Goal: Information Seeking & Learning: Understand process/instructions

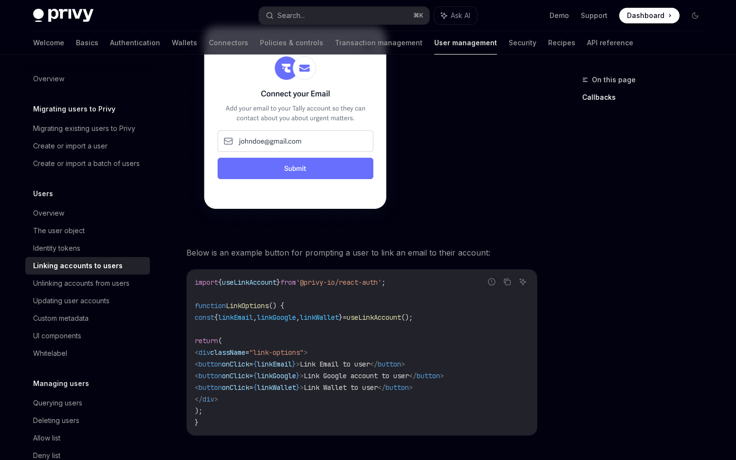
scroll to position [619, 0]
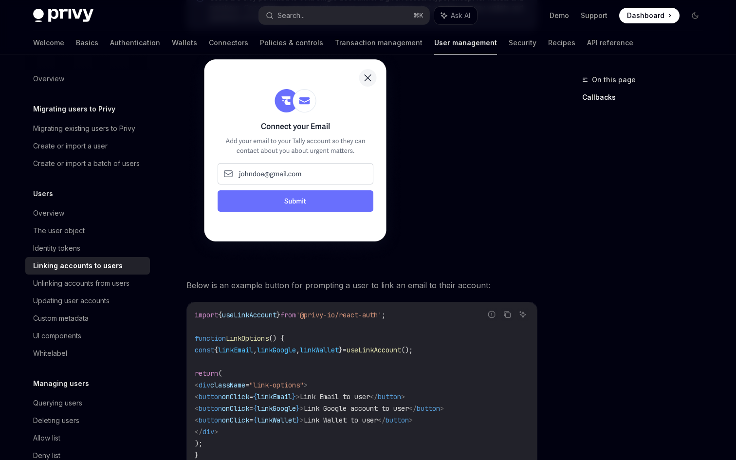
click at [234, 199] on img at bounding box center [294, 154] width 217 height 217
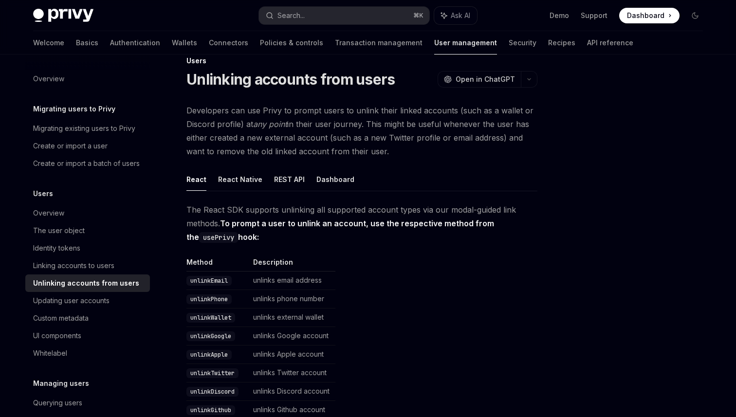
scroll to position [23, 0]
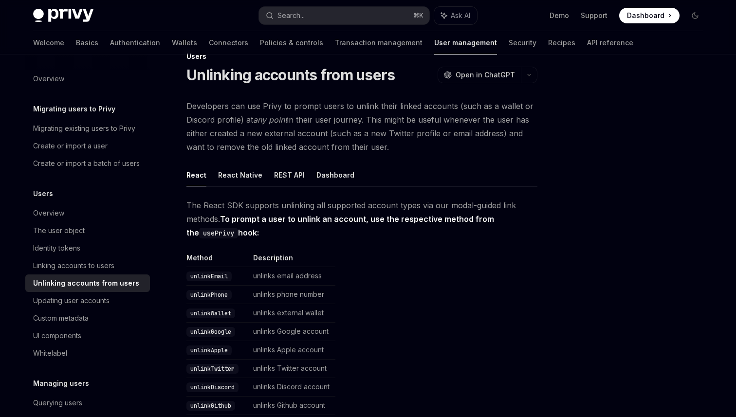
click at [219, 312] on code "unlinkWallet" at bounding box center [210, 313] width 49 height 10
click at [231, 228] on strong "To prompt a user to unlink an account, use the respective method from the usePr…" at bounding box center [339, 225] width 307 height 23
click at [236, 230] on strong "To prompt a user to unlink an account, use the respective method from the usePr…" at bounding box center [339, 225] width 307 height 23
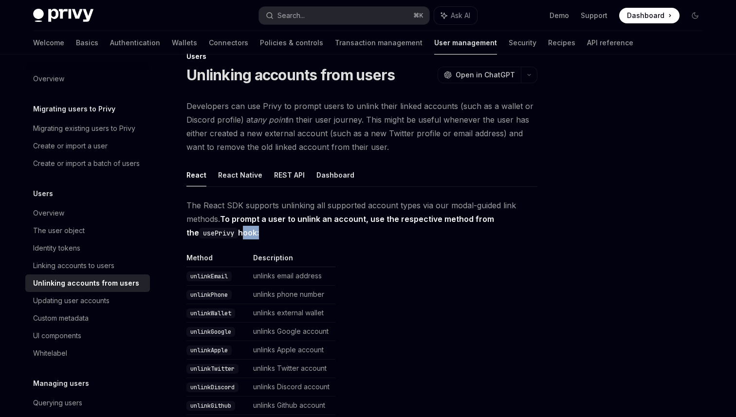
click at [236, 220] on strong "To prompt a user to unlink an account, use the respective method from the usePr…" at bounding box center [339, 225] width 307 height 23
click at [226, 218] on strong "To prompt a user to unlink an account, use the respective method from the usePr…" at bounding box center [339, 225] width 307 height 23
click at [131, 262] on div "Linking accounts to users" at bounding box center [88, 266] width 111 height 12
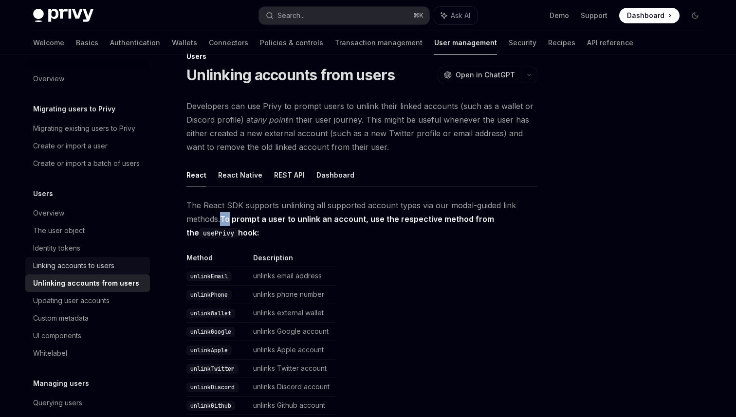
type textarea "*"
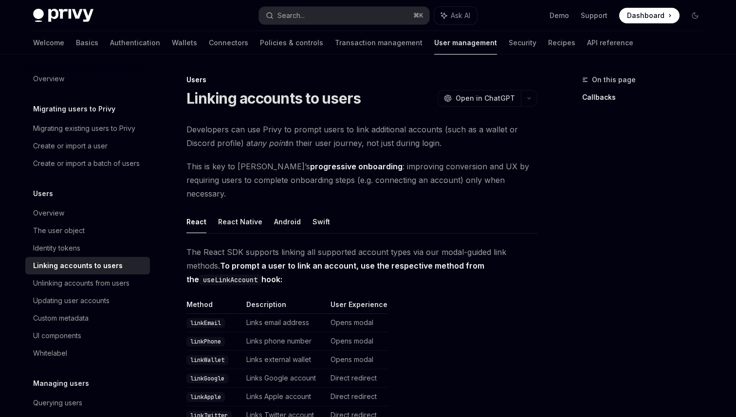
scroll to position [3, 0]
